Goal: Check status: Check status

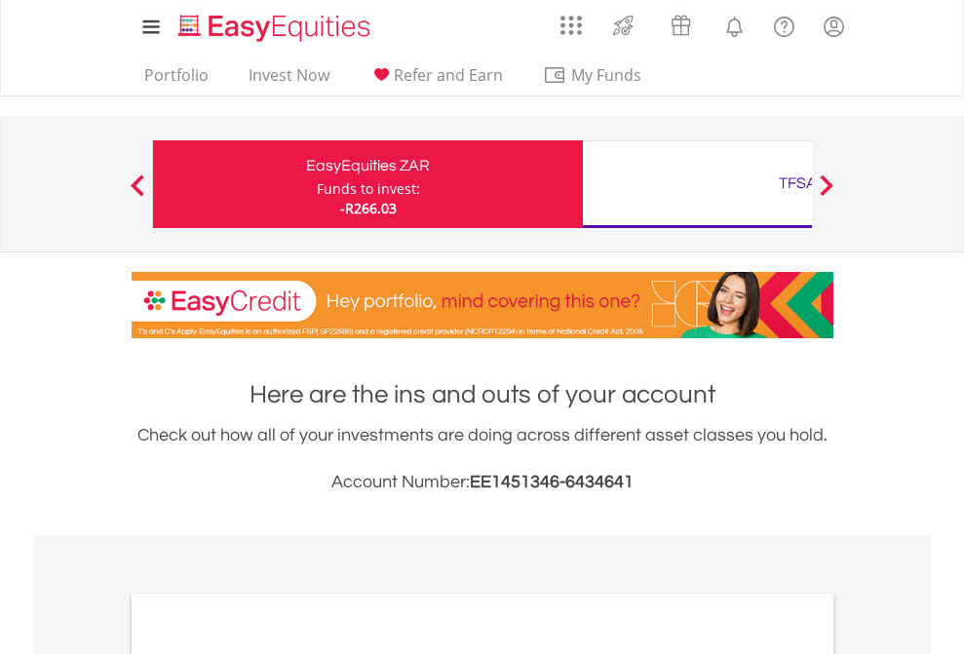
click at [317, 184] on div "Funds to invest:" at bounding box center [368, 189] width 103 height 20
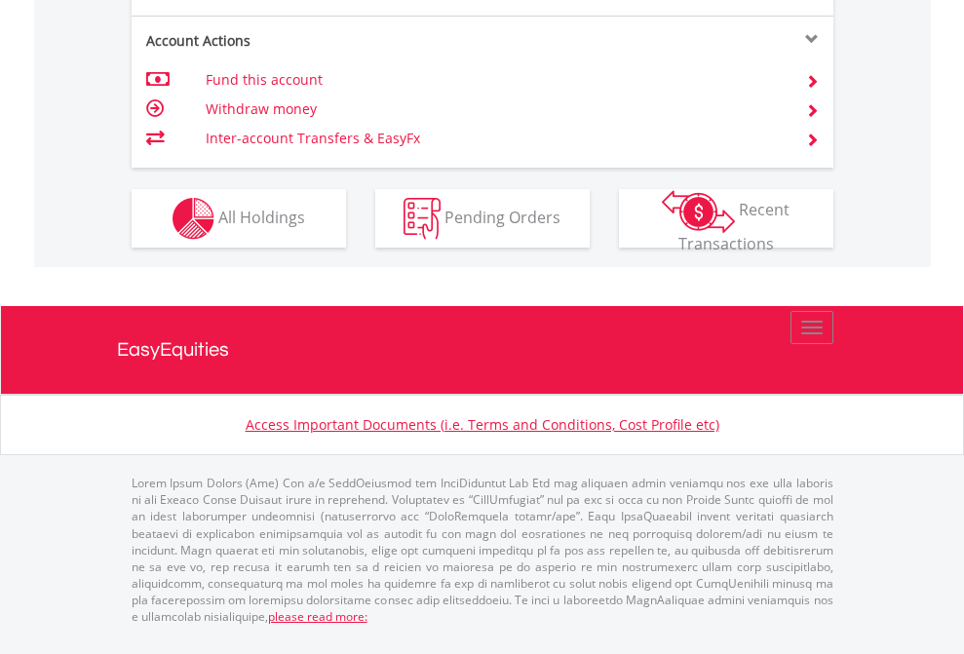
scroll to position [1987, 0]
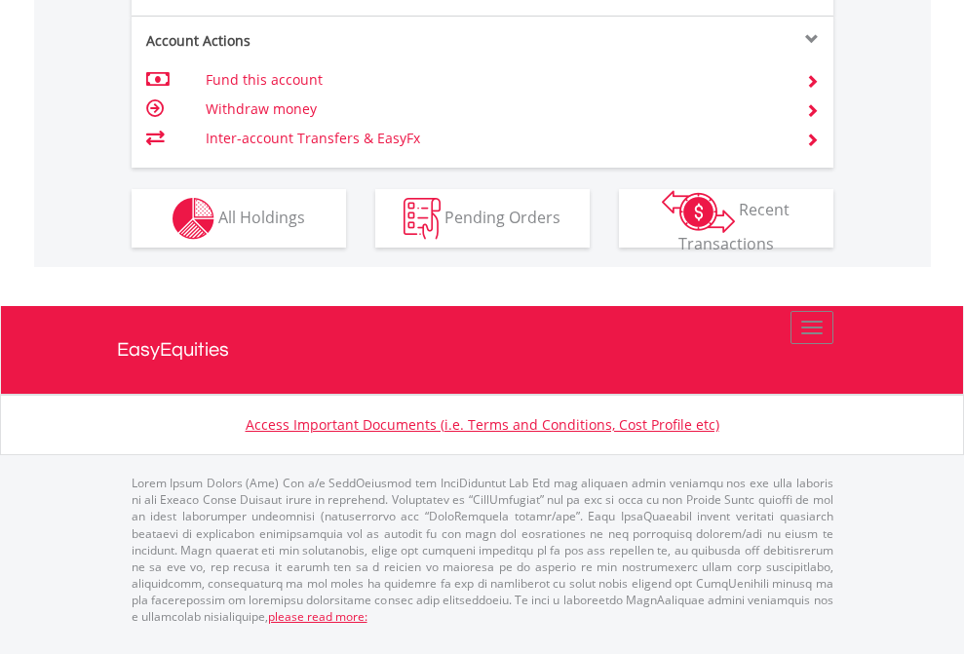
scroll to position [140, 0]
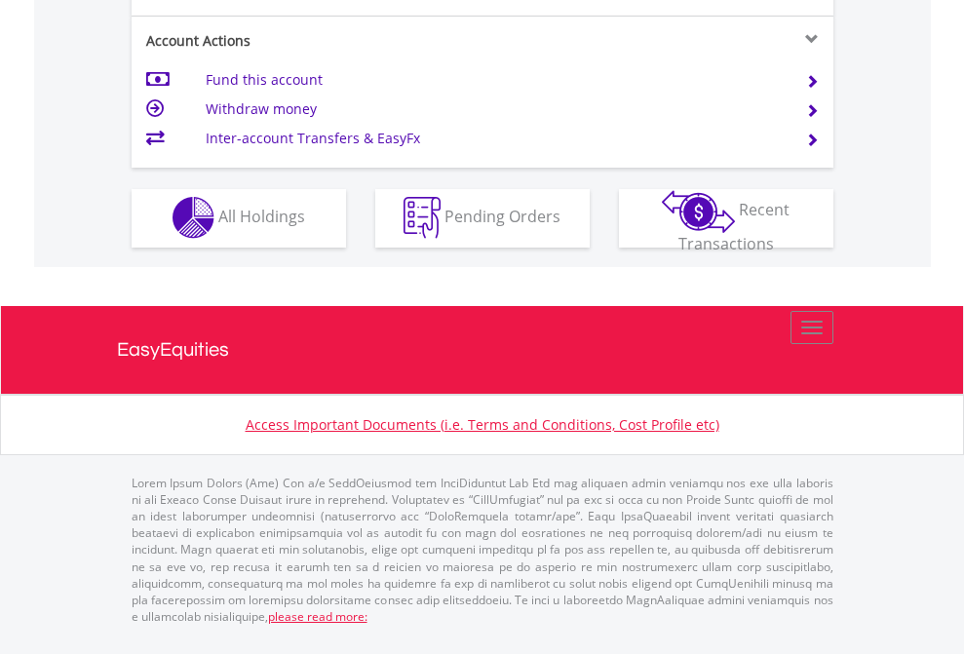
scroll to position [1824, 0]
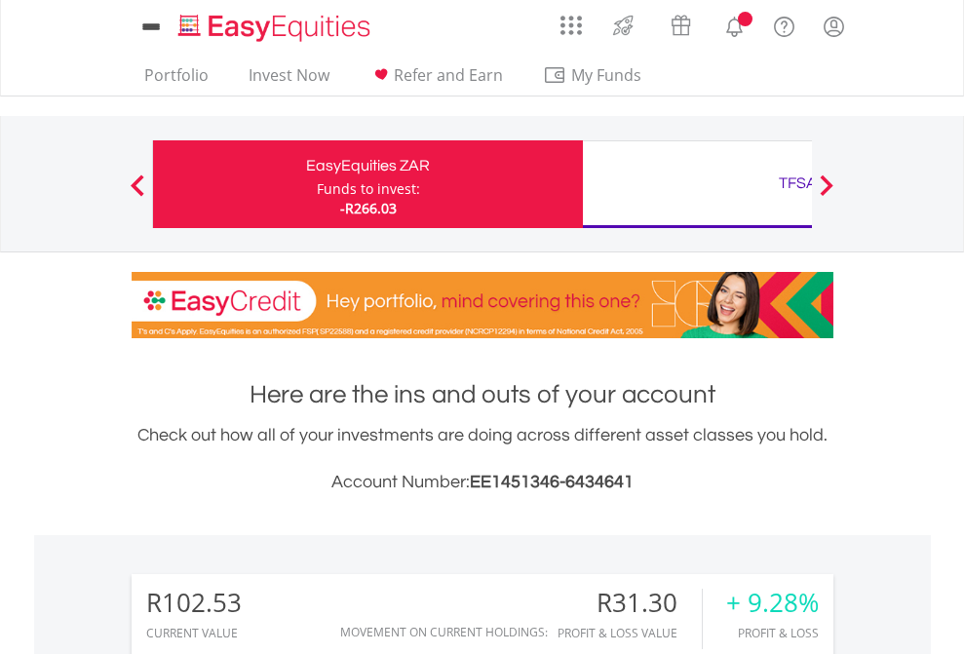
scroll to position [1612, 0]
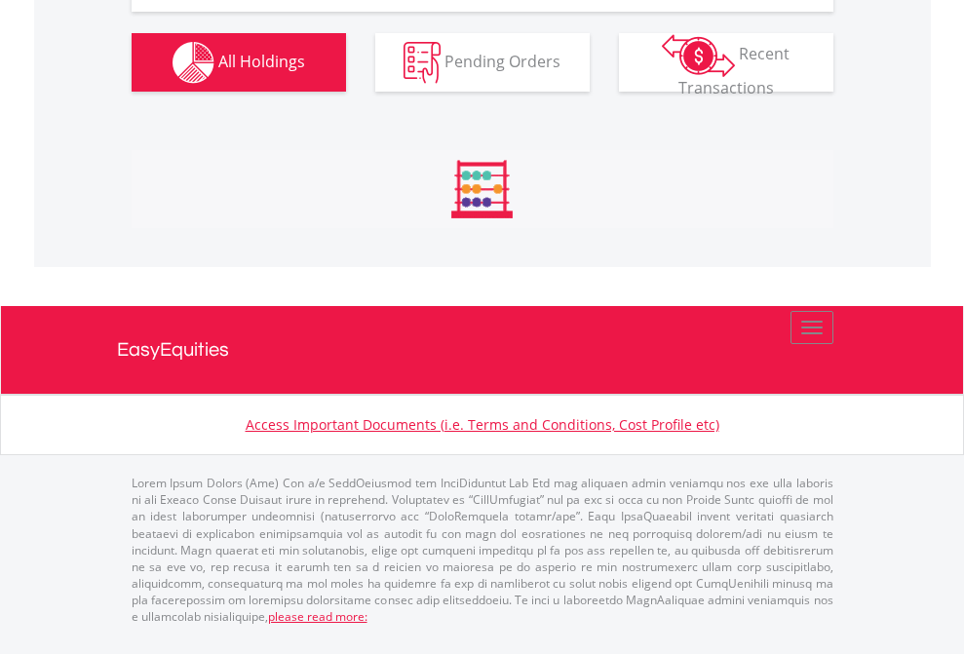
scroll to position [2325, 0]
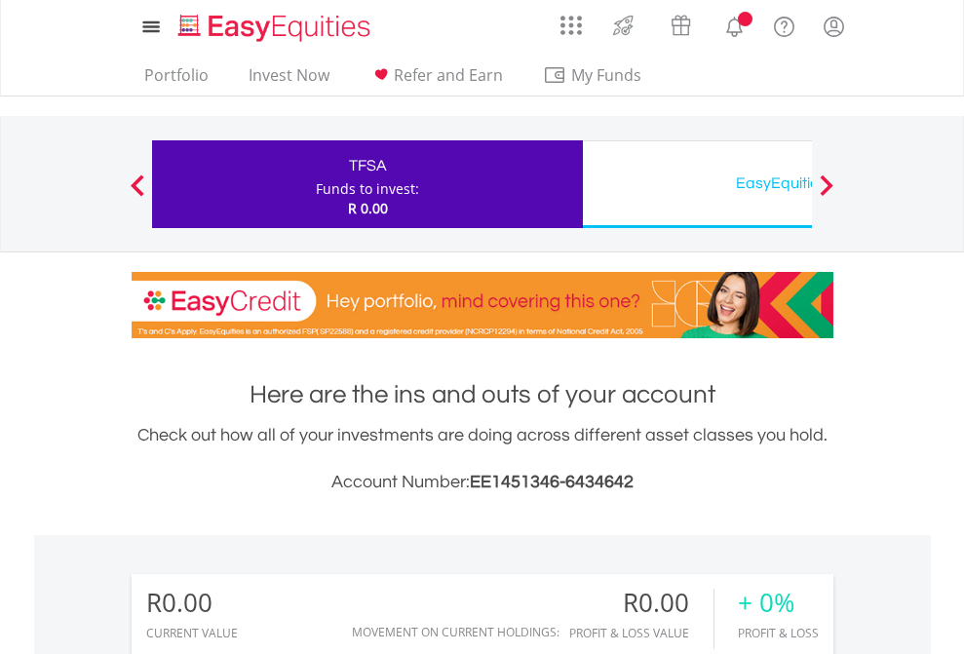
scroll to position [187, 306]
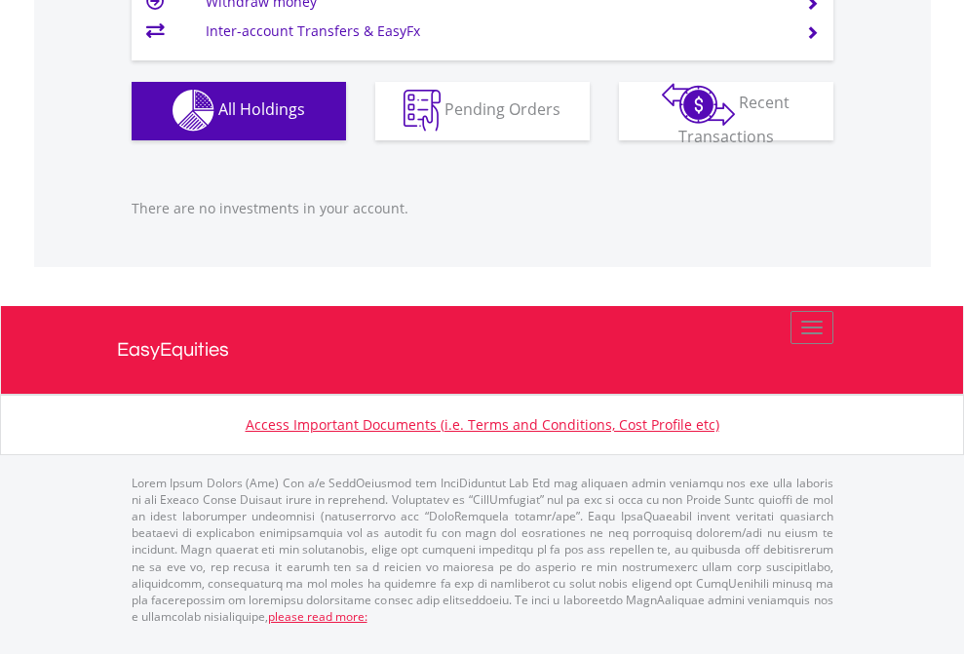
scroll to position [1931, 0]
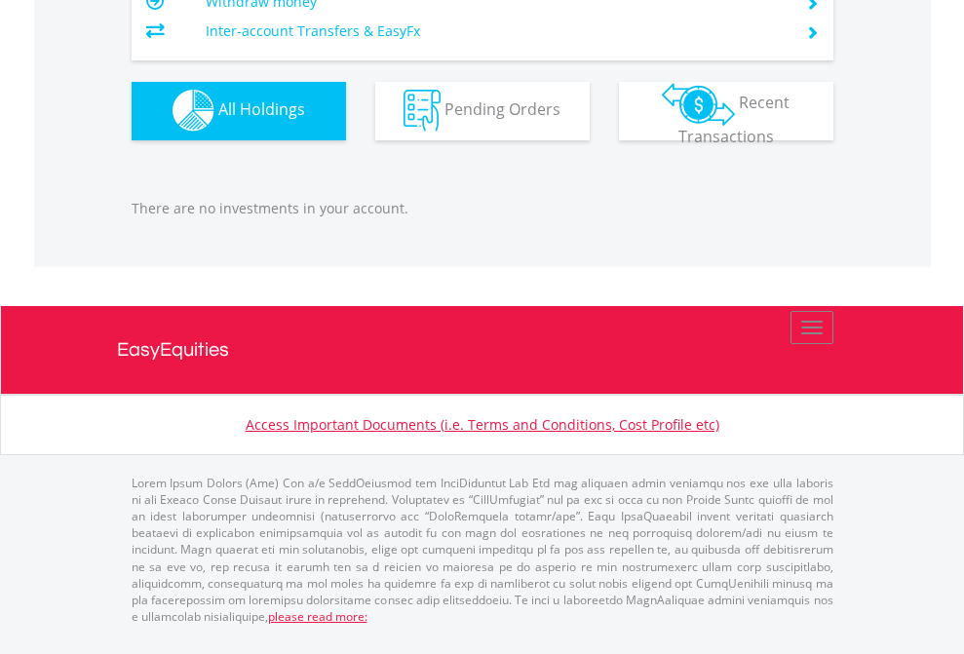
scroll to position [187, 306]
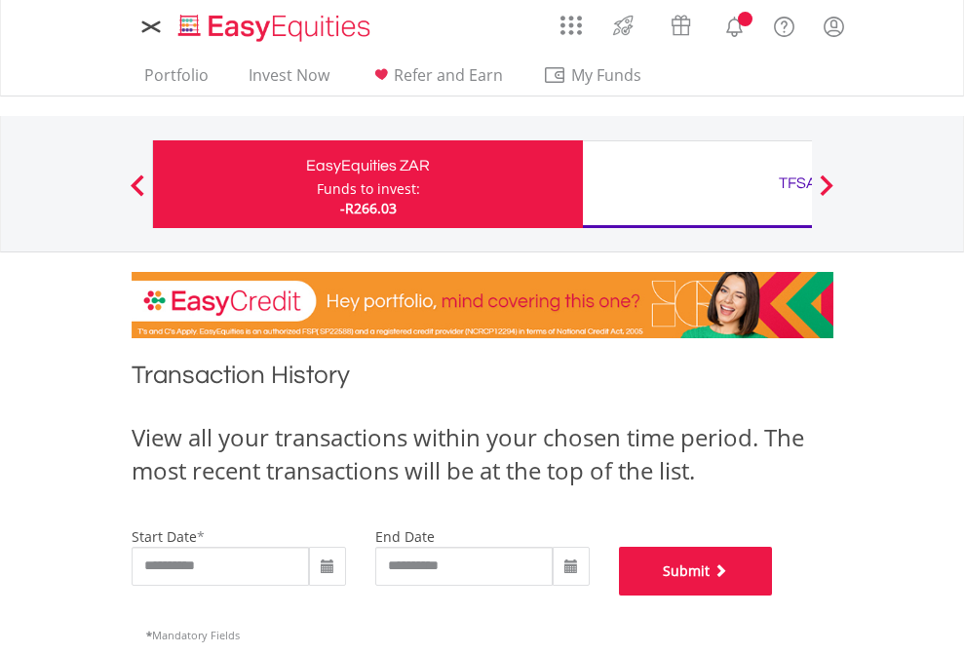
click at [773, 596] on button "Submit" at bounding box center [696, 571] width 154 height 49
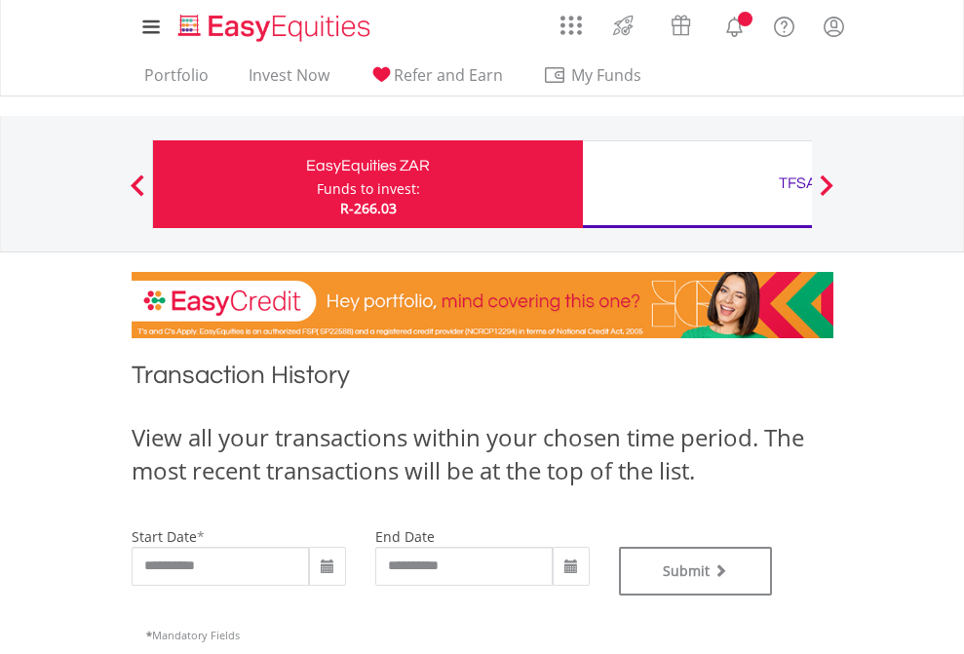
click at [697, 184] on div "TFSA" at bounding box center [798, 183] width 407 height 27
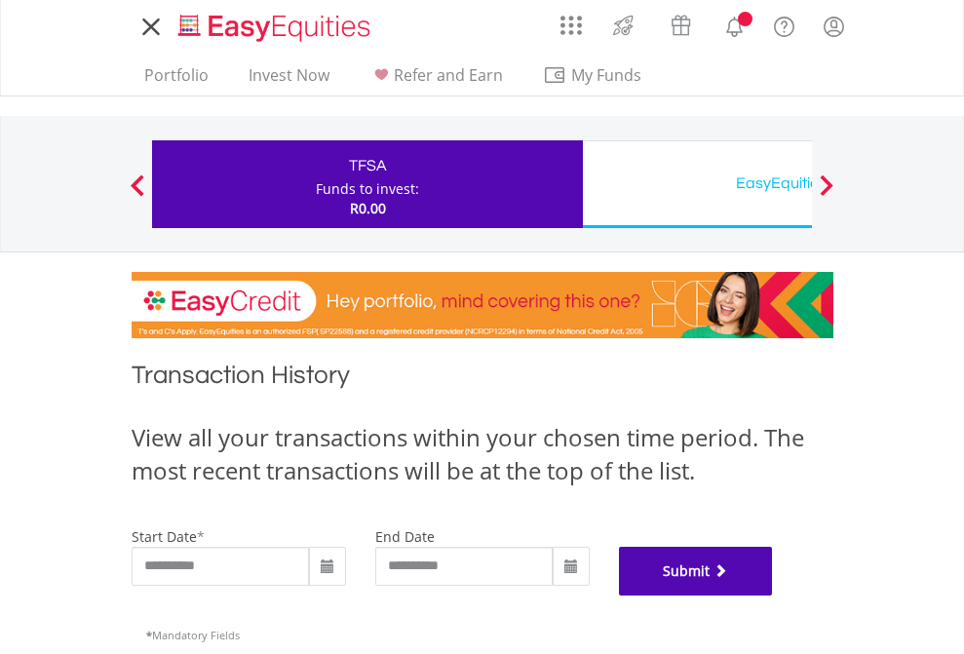
click at [773, 596] on button "Submit" at bounding box center [696, 571] width 154 height 49
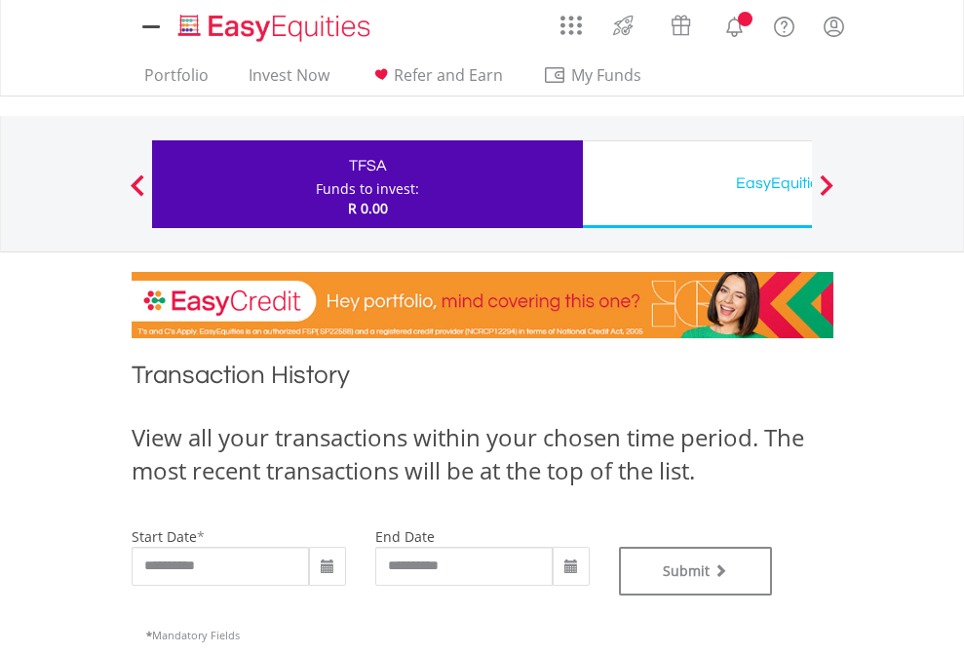
click at [697, 184] on div "EasyEquities USD" at bounding box center [798, 183] width 407 height 27
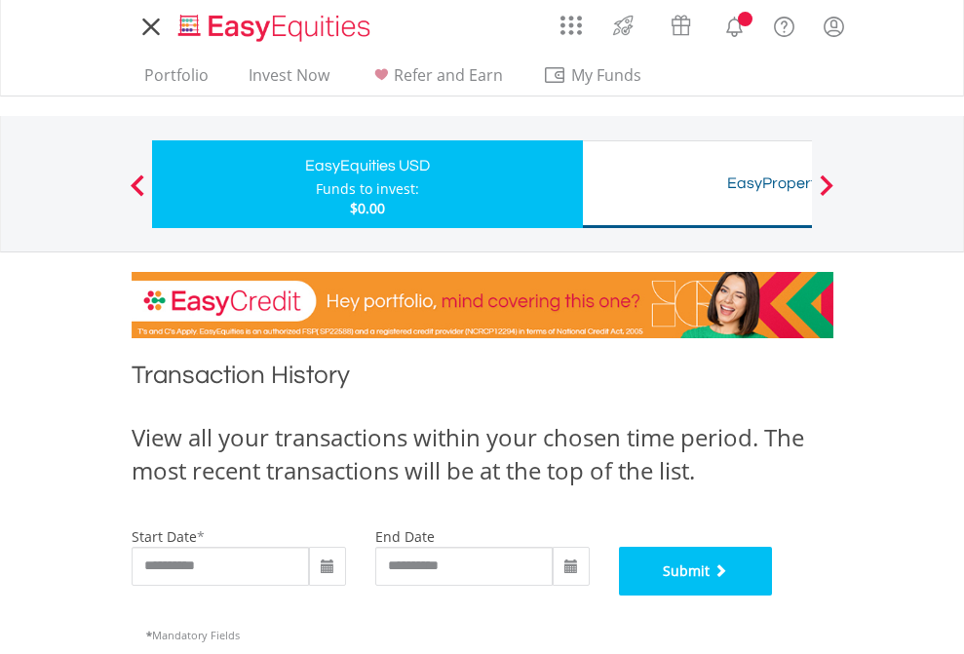
click at [773, 596] on button "Submit" at bounding box center [696, 571] width 154 height 49
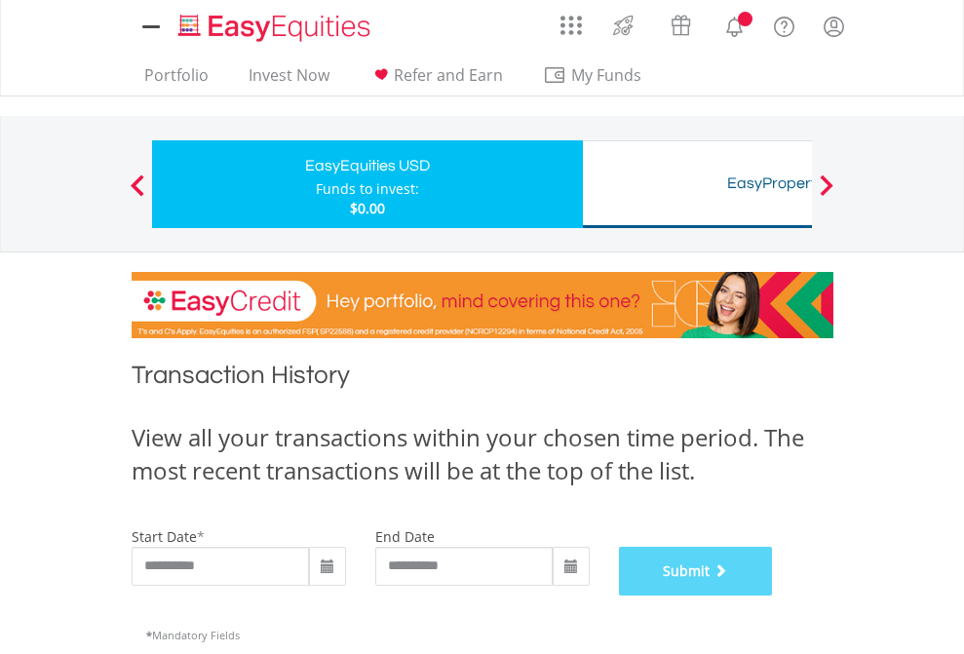
scroll to position [791, 0]
